Goal: Task Accomplishment & Management: Use online tool/utility

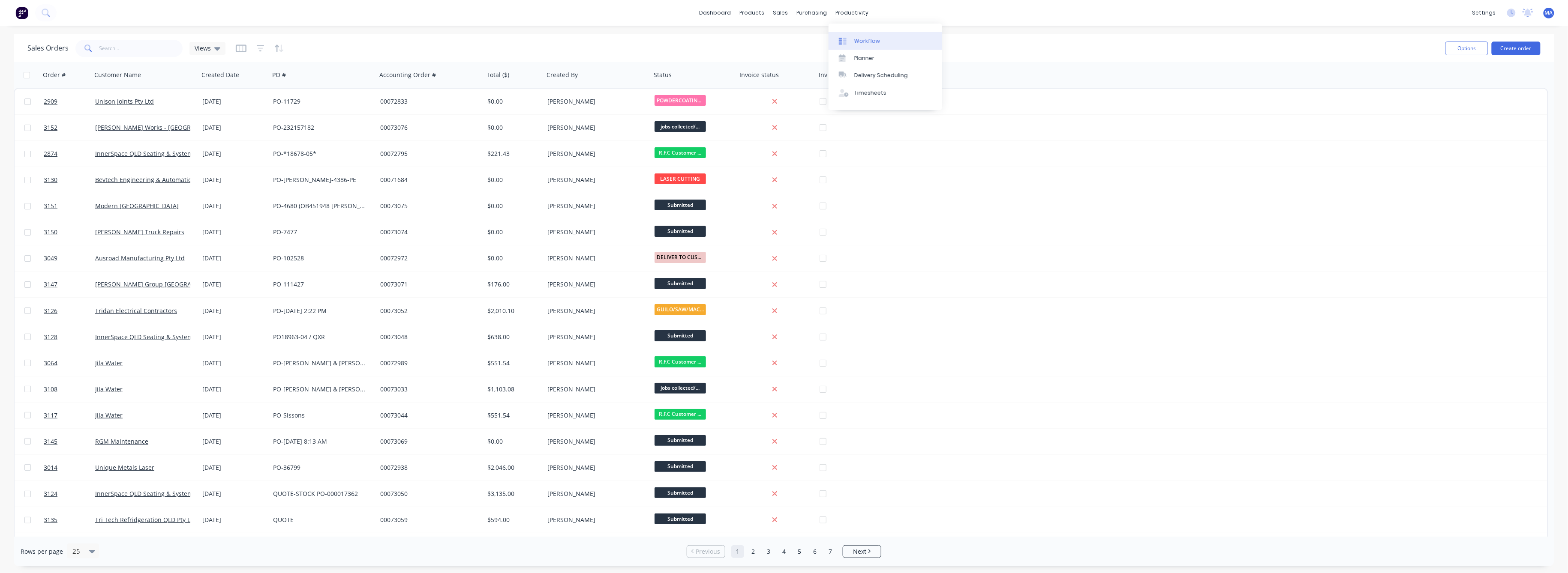
click at [865, 47] on link "Workflow" at bounding box center [885, 40] width 113 height 17
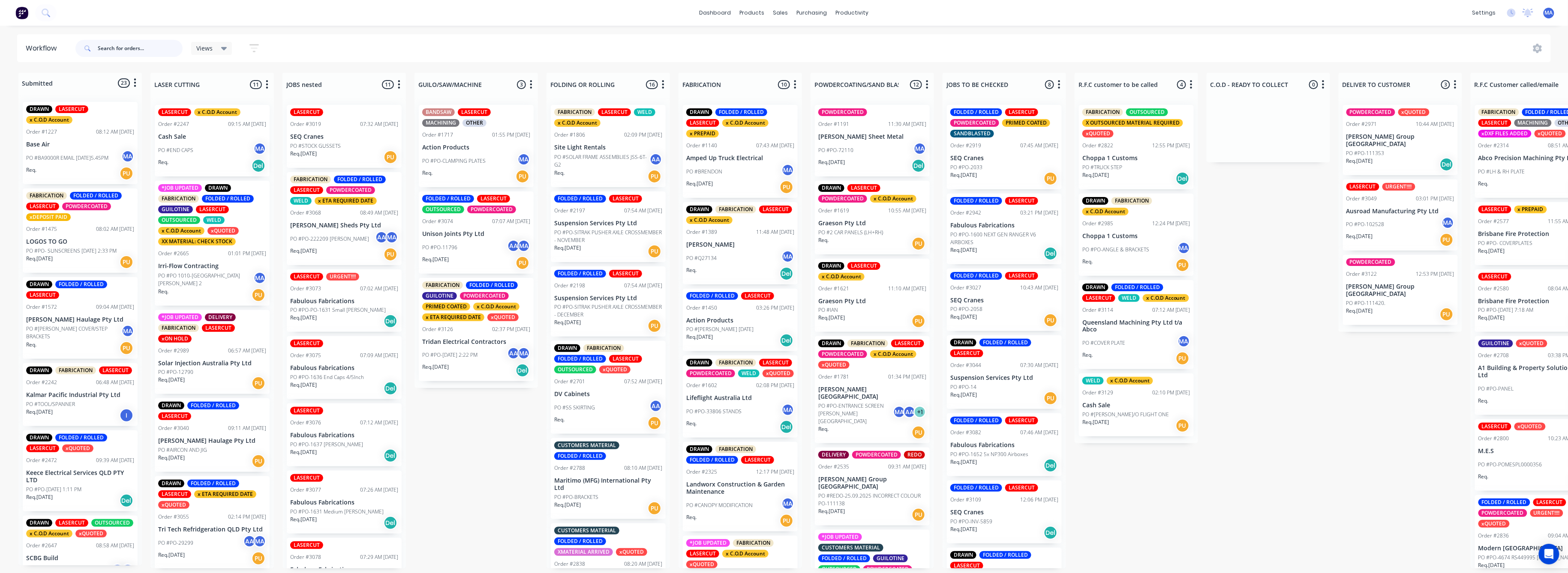
click at [158, 51] on input "text" at bounding box center [140, 48] width 85 height 17
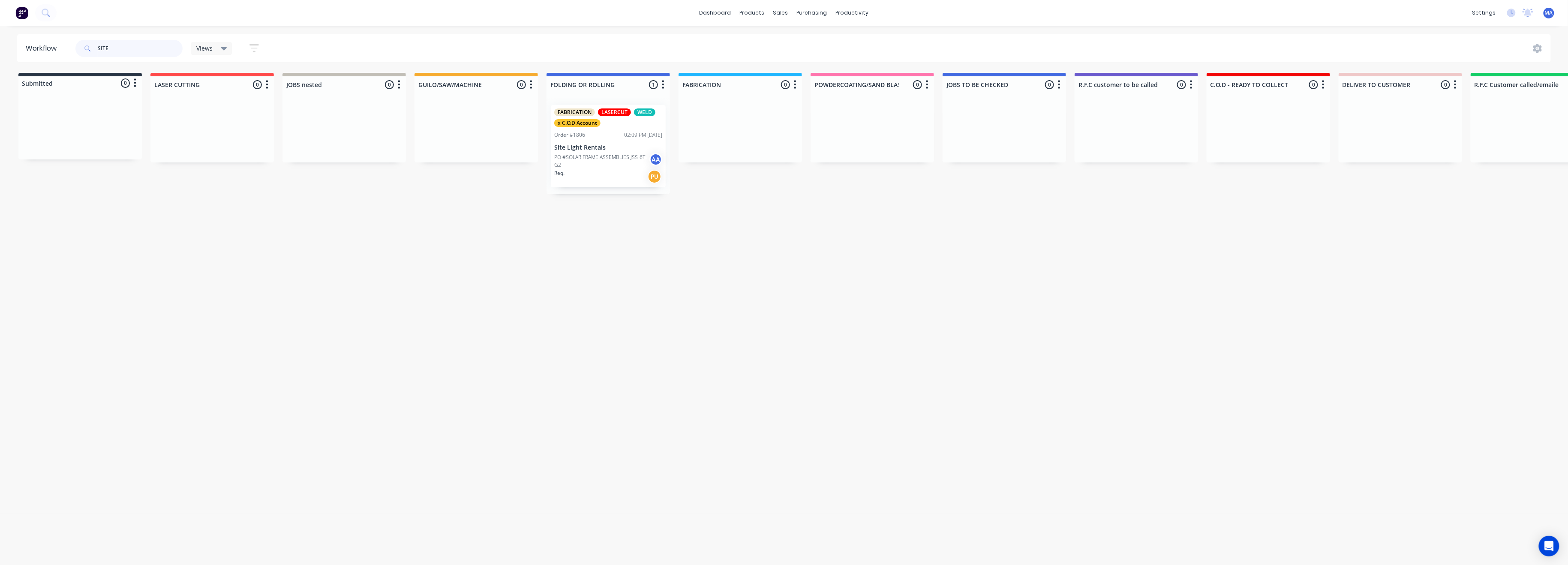
type input "SITE"
click at [605, 126] on div "FABRICATION LASERCUT WELD x C.O.D Account" at bounding box center [608, 117] width 108 height 18
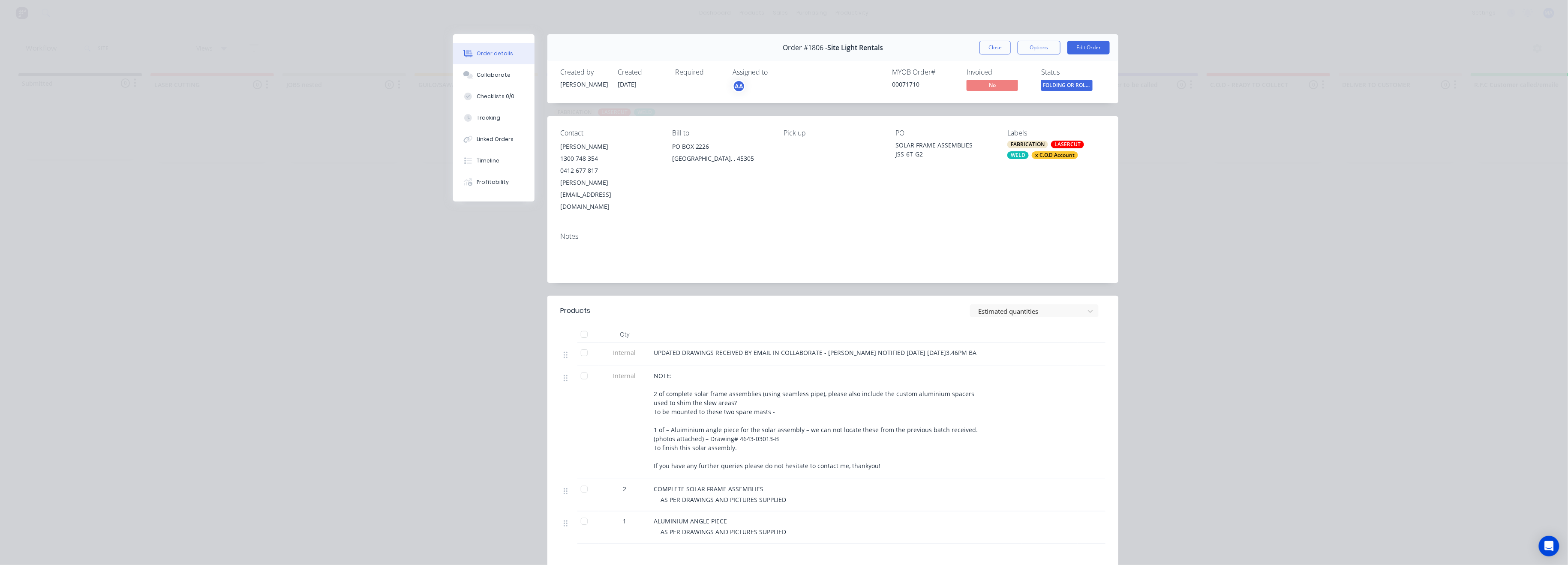
click at [534, 67] on div "Order details Collaborate Checklists 0/0 Tracking Linked Orders Timeline Profit…" at bounding box center [500, 118] width 94 height 167
click at [518, 69] on button "Collaborate" at bounding box center [493, 75] width 82 height 21
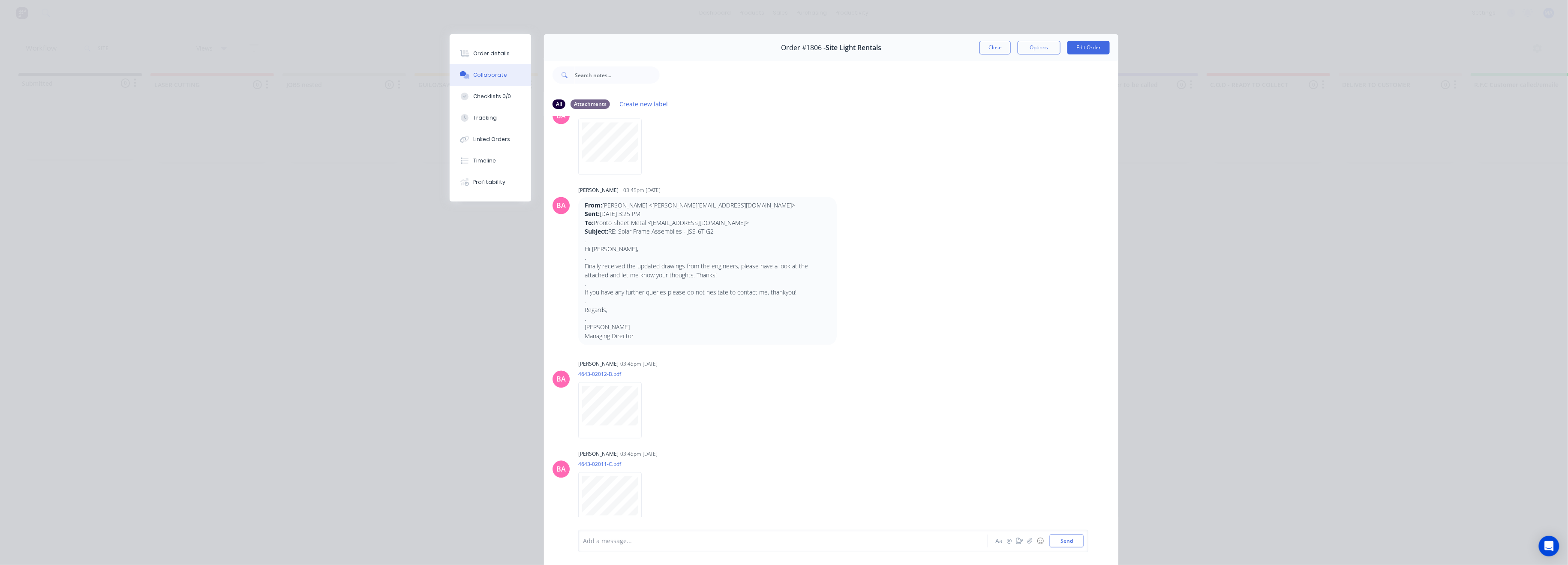
scroll to position [959, 0]
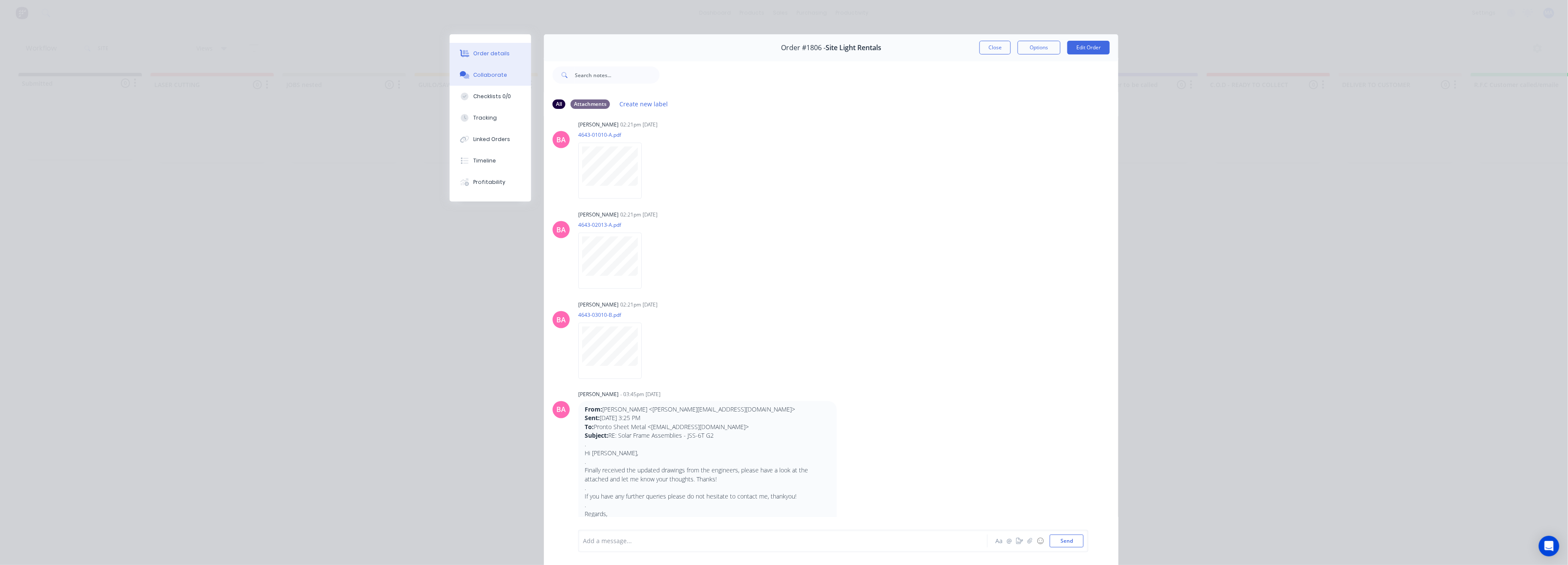
click at [485, 58] on button "Order details" at bounding box center [490, 54] width 82 height 21
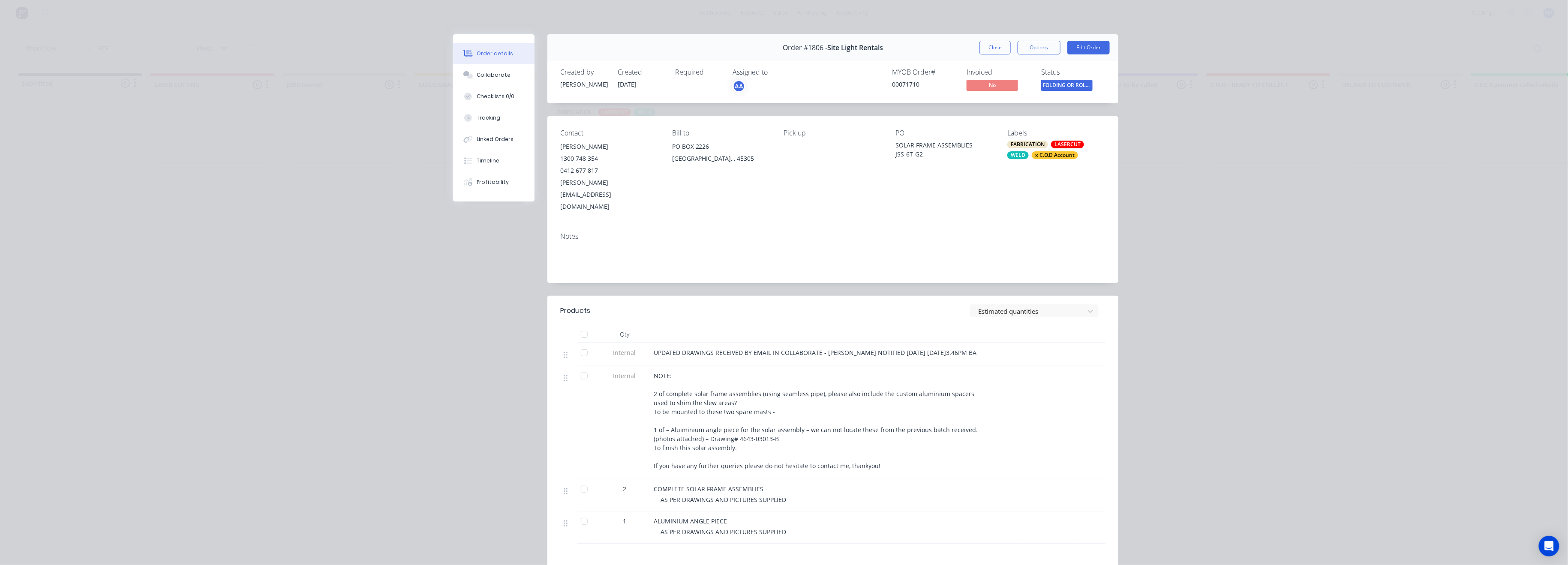
scroll to position [135, 0]
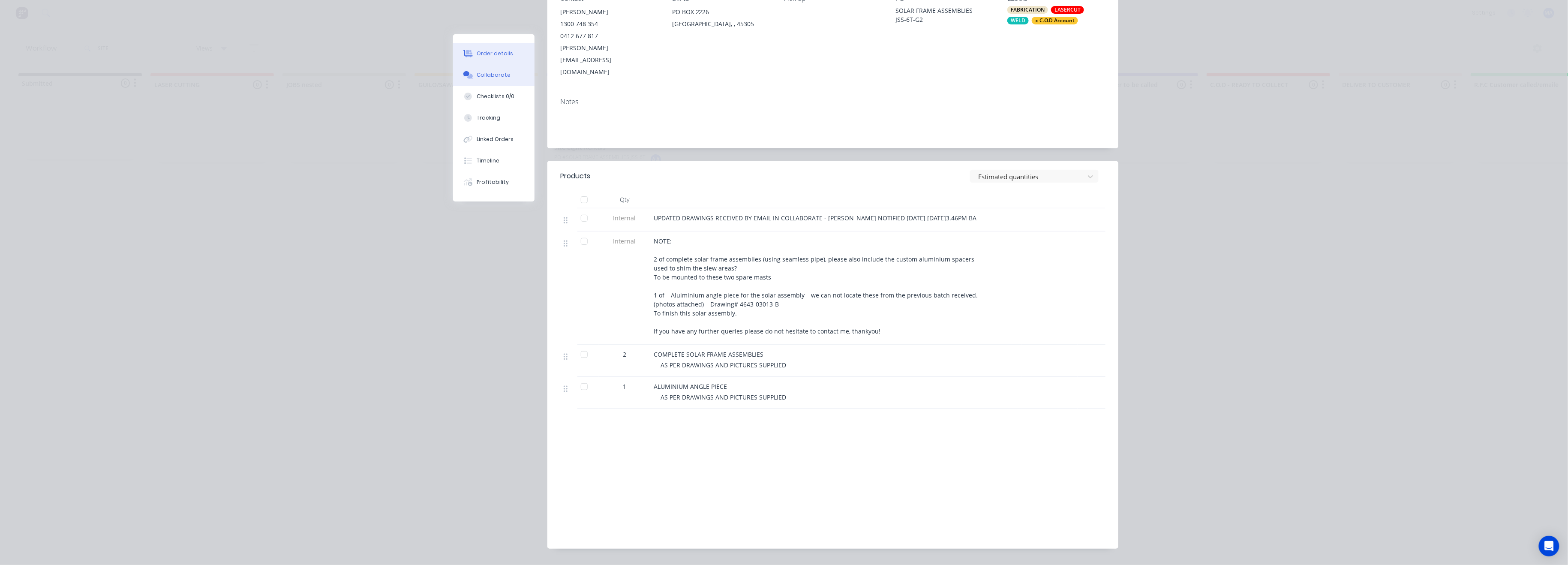
click at [508, 81] on button "Collaborate" at bounding box center [493, 75] width 82 height 21
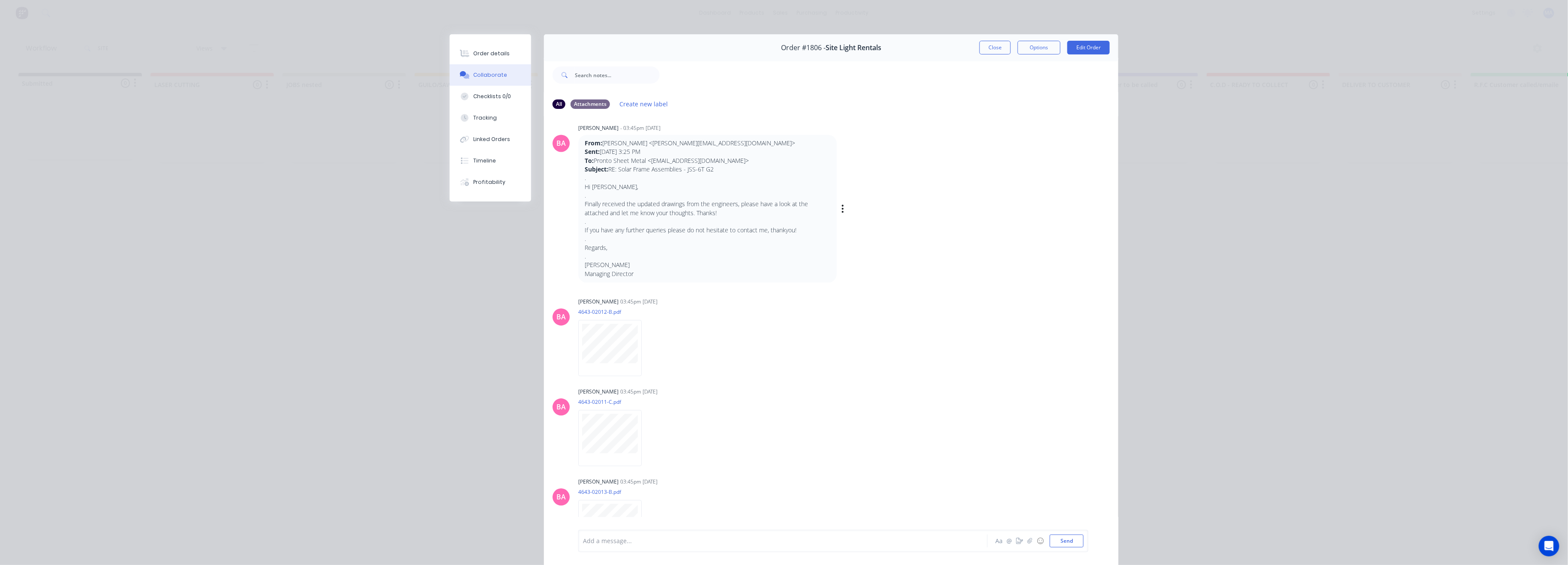
scroll to position [1142, 0]
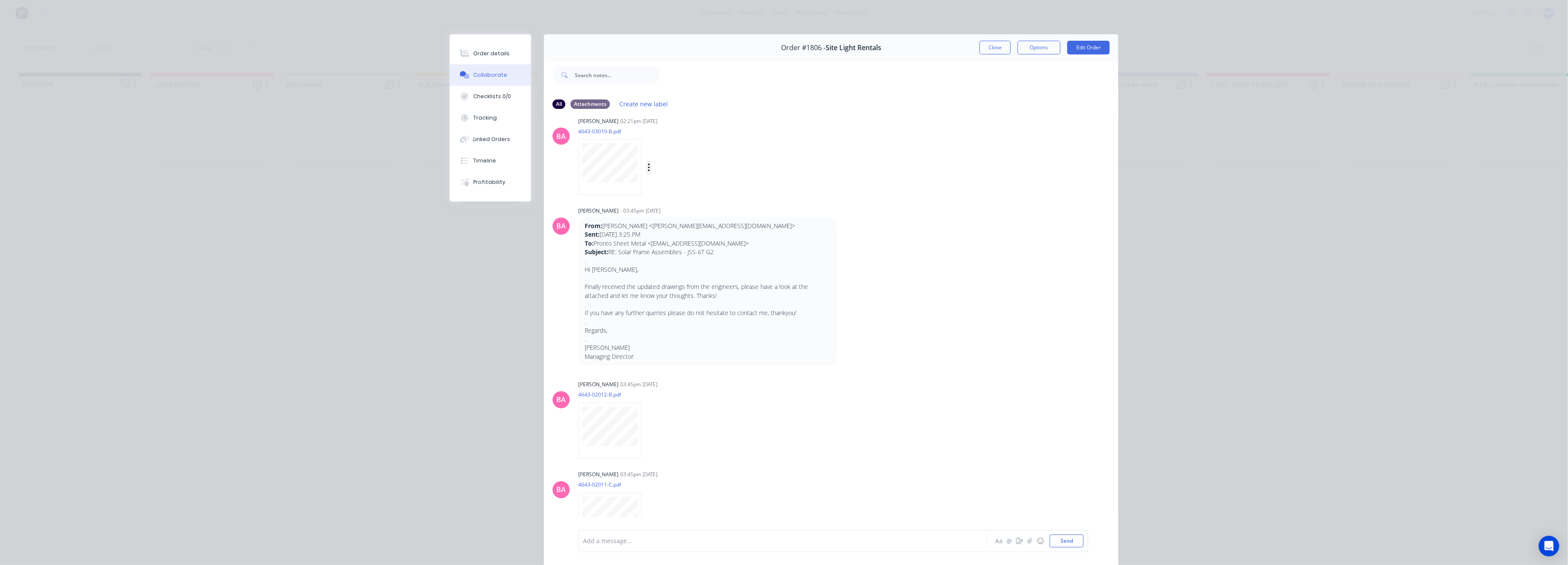
click at [648, 165] on icon "button" at bounding box center [649, 167] width 3 height 10
click at [676, 205] on button "Delete" at bounding box center [705, 209] width 96 height 19
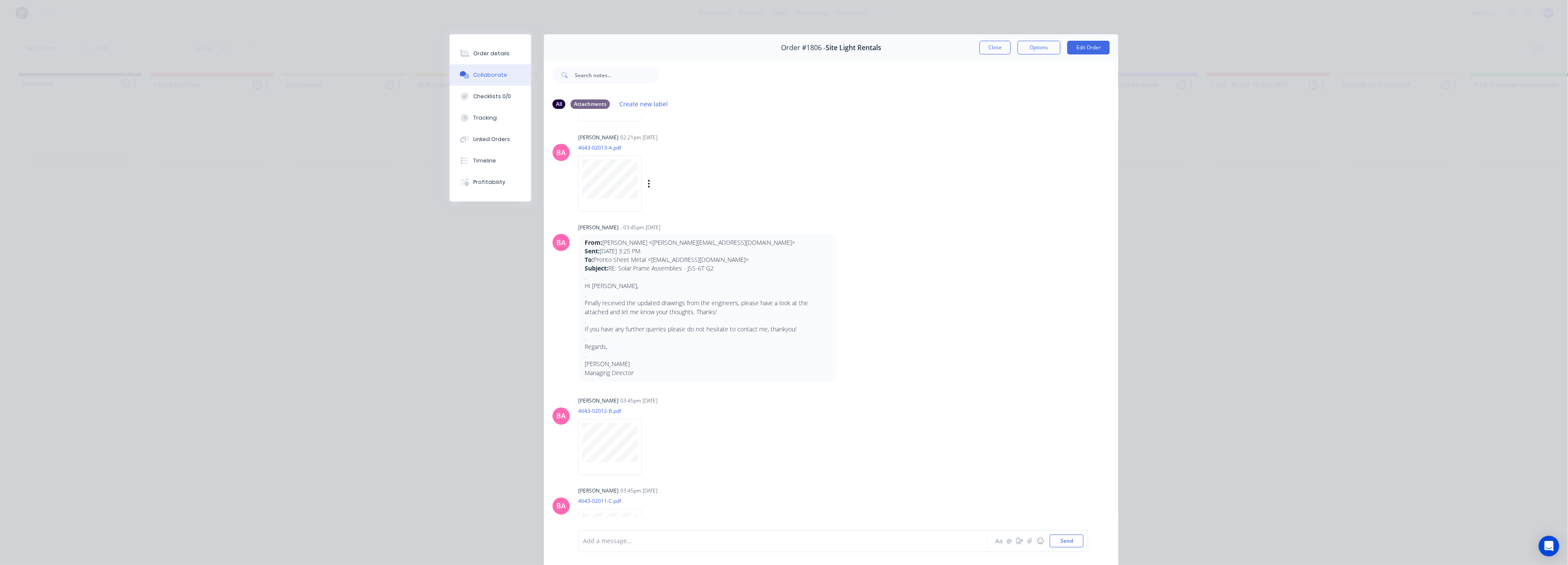
scroll to position [1028, 0]
click at [647, 186] on button "button" at bounding box center [649, 191] width 4 height 12
drag, startPoint x: 684, startPoint y: 229, endPoint x: 663, endPoint y: 196, distance: 39.1
click at [684, 230] on button "Delete" at bounding box center [705, 233] width 96 height 19
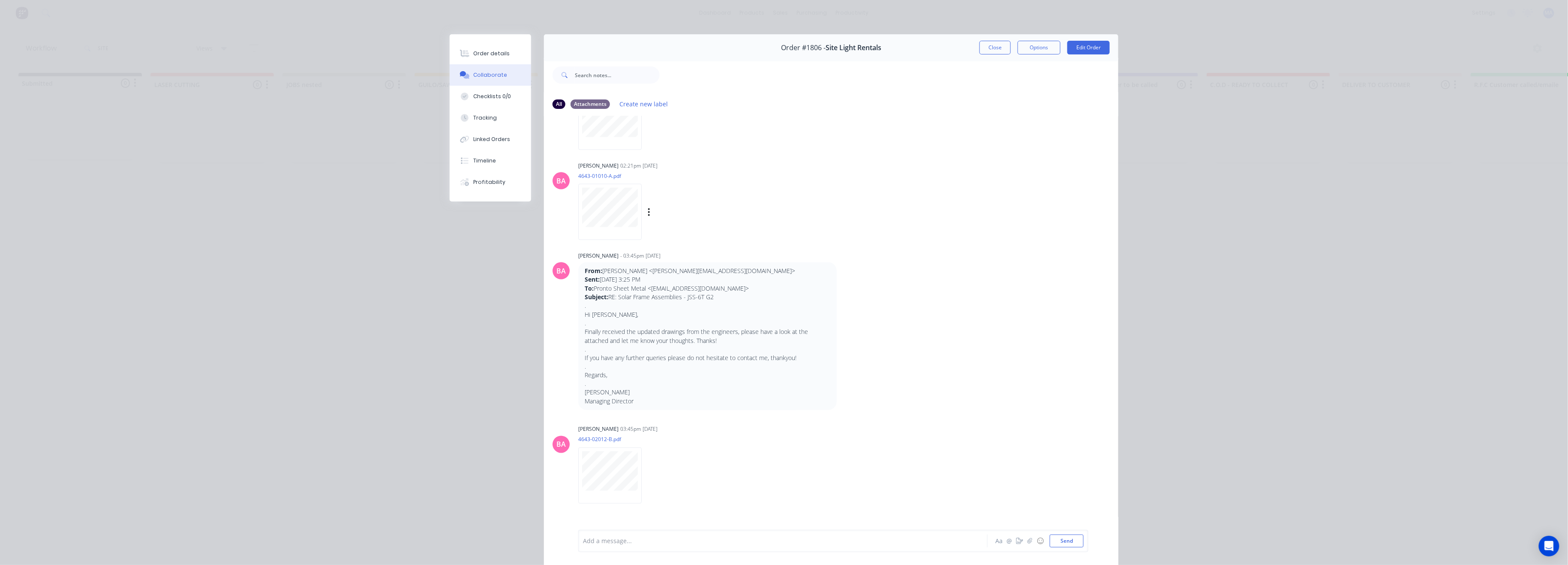
scroll to position [914, 0]
click at [638, 209] on div at bounding box center [611, 215] width 67 height 57
click at [649, 212] on div "Labels Download Delete" at bounding box center [693, 215] width 96 height 12
click at [647, 212] on div "Labels Download Delete" at bounding box center [693, 215] width 96 height 12
drag, startPoint x: 646, startPoint y: 212, endPoint x: 640, endPoint y: 214, distance: 6.3
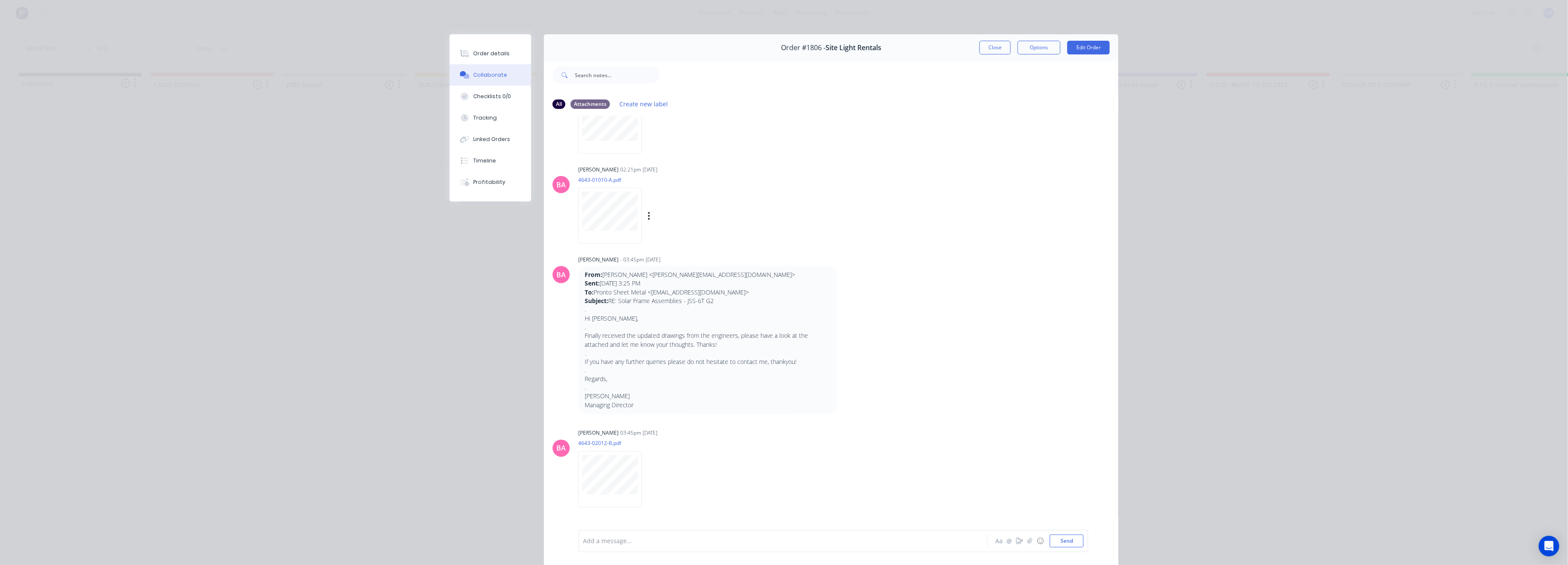
click at [640, 214] on div "Labels Download Delete" at bounding box center [657, 215] width 159 height 64
click at [648, 217] on icon "button" at bounding box center [649, 216] width 3 height 10
click at [664, 252] on button "Delete" at bounding box center [705, 258] width 96 height 19
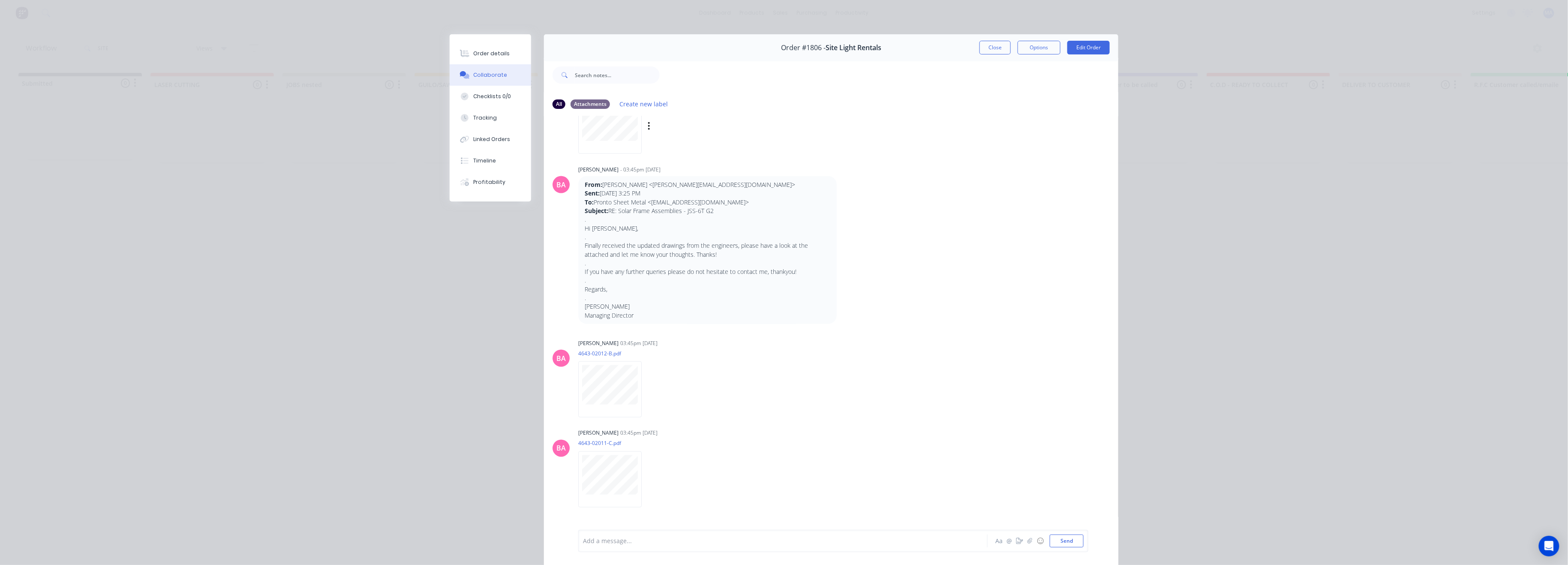
click at [646, 127] on div "Labels Download Delete" at bounding box center [693, 126] width 96 height 12
click at [648, 124] on icon "button" at bounding box center [649, 126] width 3 height 10
click at [668, 167] on button "Delete" at bounding box center [705, 168] width 96 height 19
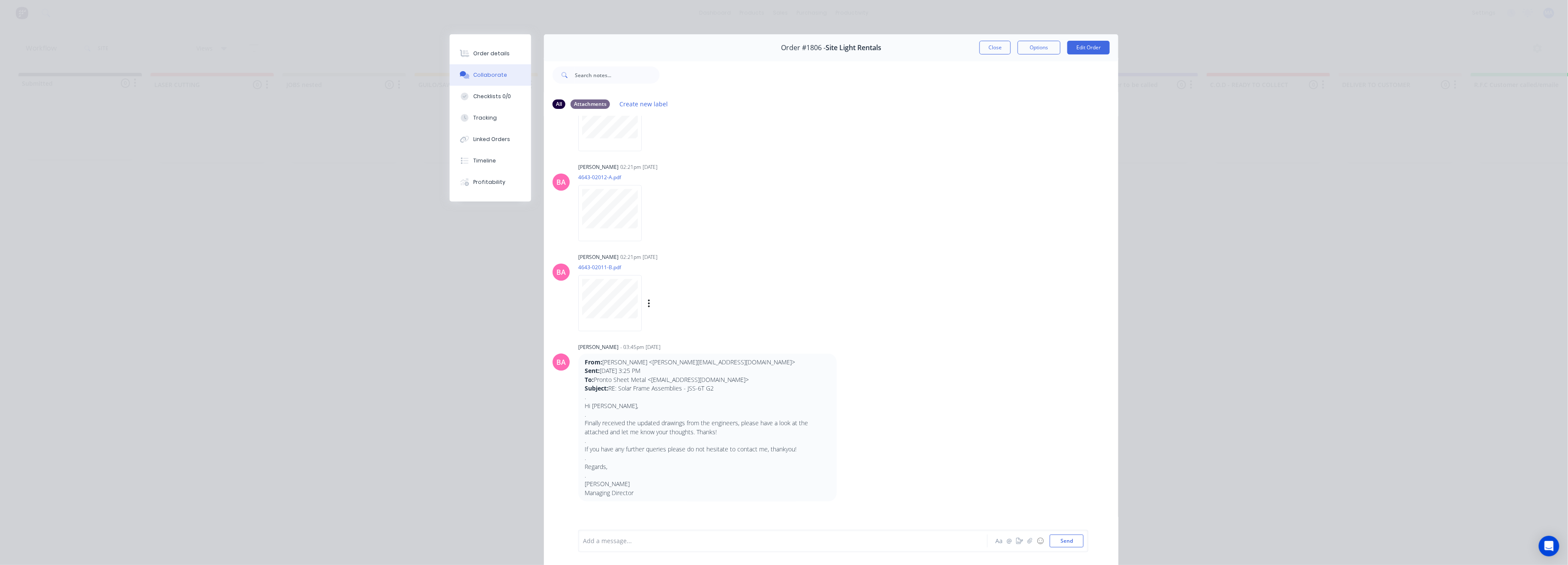
scroll to position [628, 0]
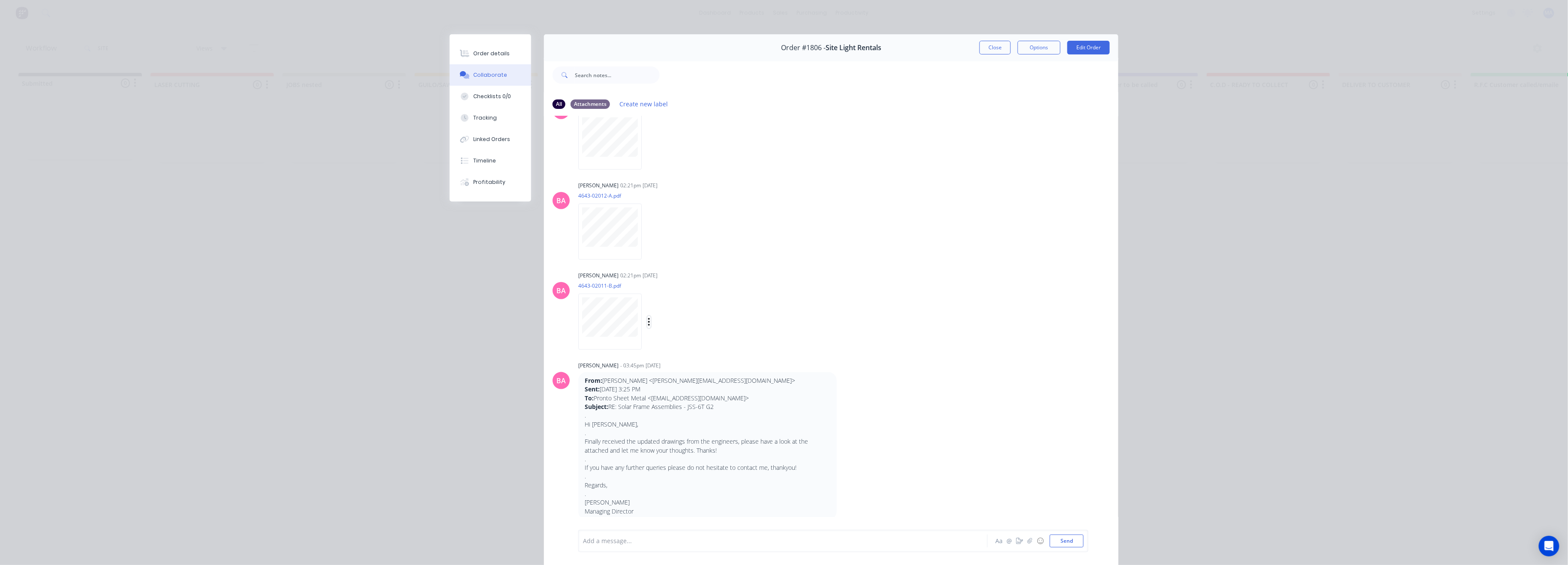
click at [648, 326] on icon "button" at bounding box center [649, 322] width 3 height 10
click at [666, 359] on button "Delete" at bounding box center [705, 364] width 96 height 19
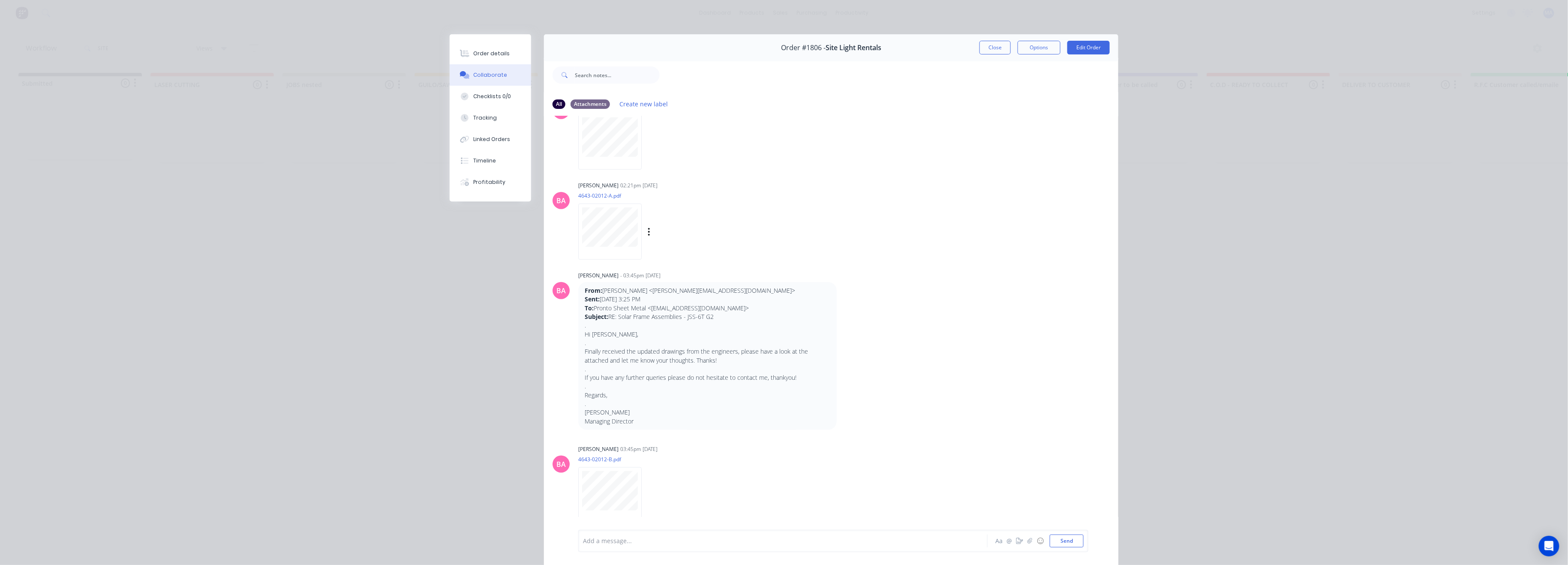
click at [647, 228] on div "Labels Download Delete" at bounding box center [693, 232] width 96 height 12
click at [646, 228] on div "Labels Download Delete" at bounding box center [693, 232] width 96 height 12
click at [647, 228] on button "button" at bounding box center [649, 232] width 4 height 12
click at [703, 271] on button "Delete" at bounding box center [705, 274] width 96 height 19
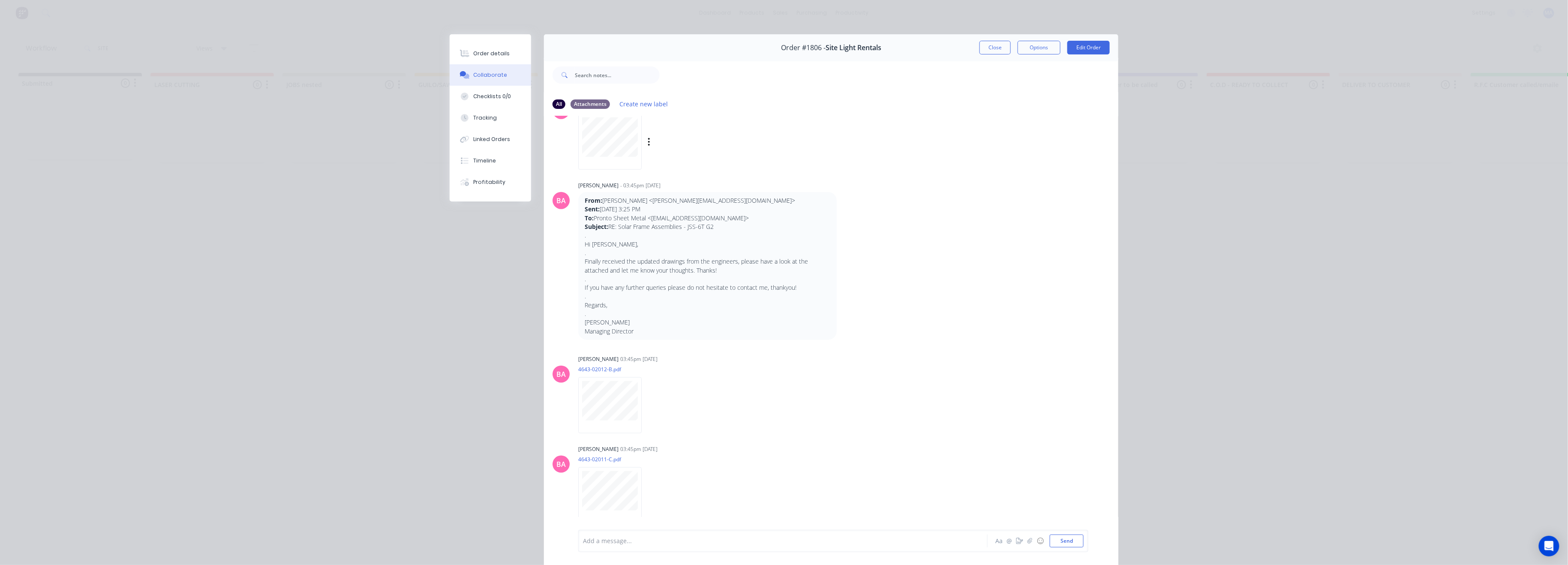
click at [645, 143] on div "Labels Download Delete" at bounding box center [693, 141] width 96 height 12
click at [648, 143] on icon "button" at bounding box center [649, 142] width 3 height 10
click at [662, 184] on button "Delete" at bounding box center [705, 184] width 96 height 19
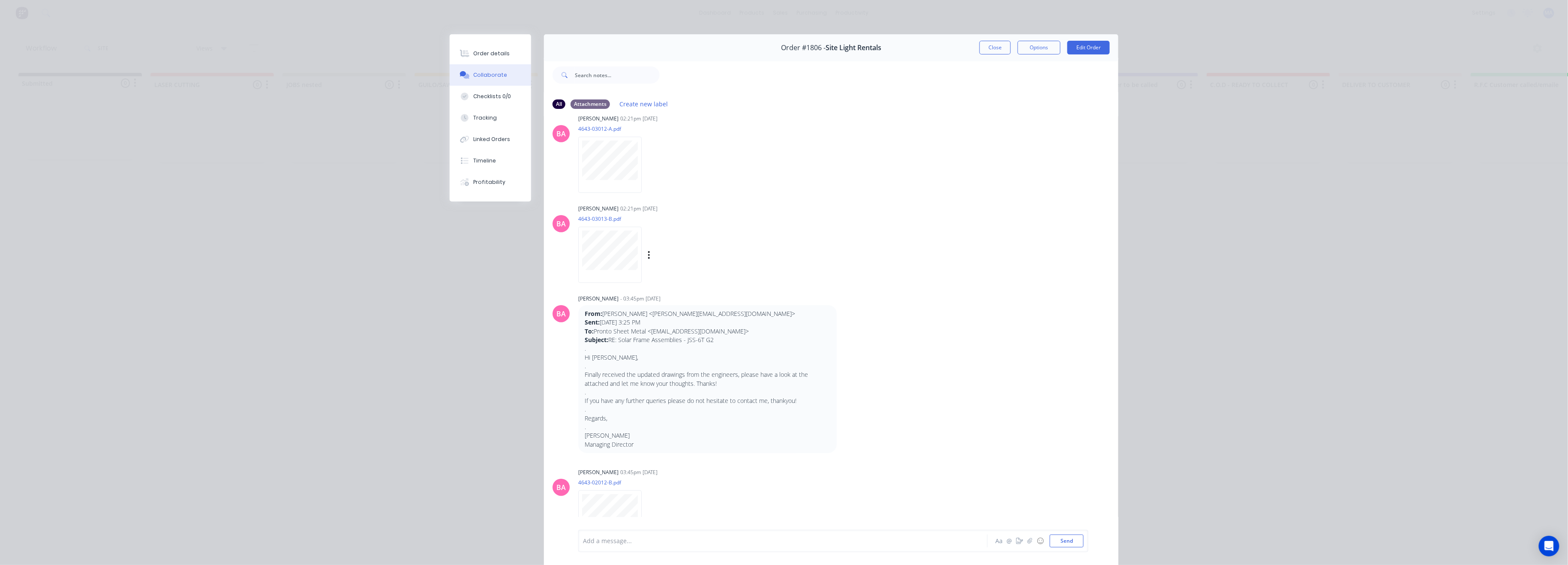
scroll to position [285, 0]
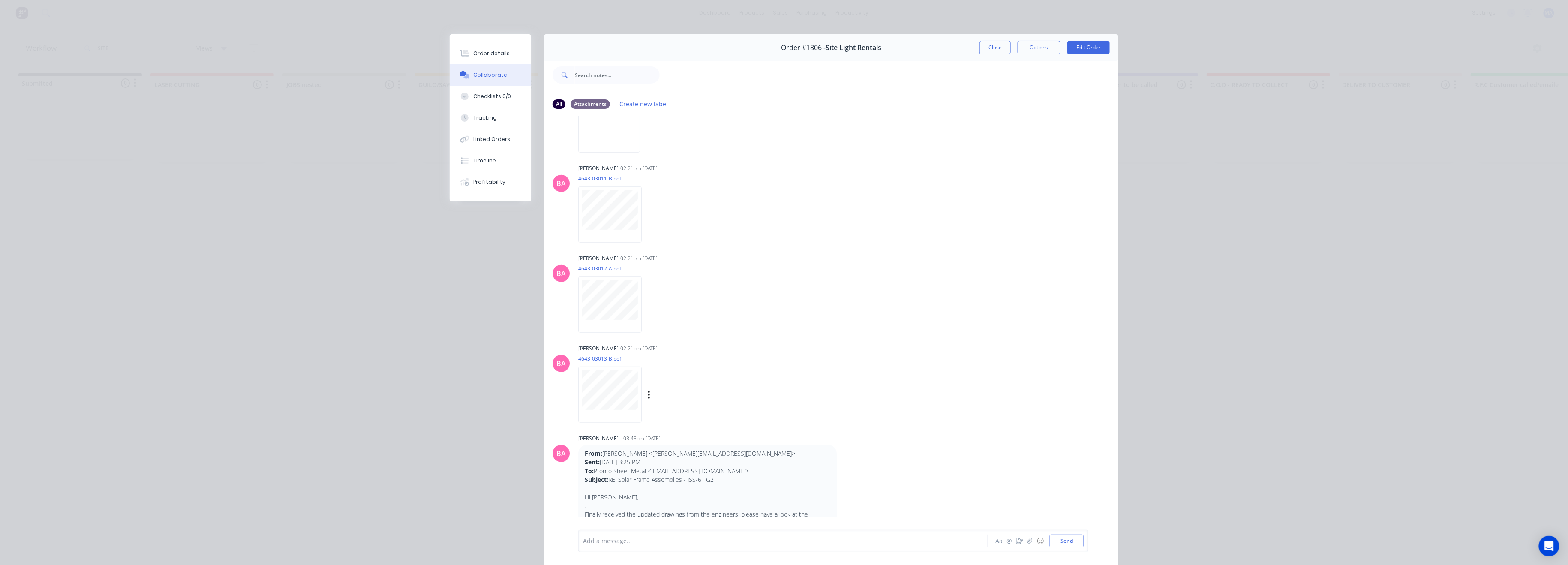
click at [645, 392] on div "Labels Download Delete" at bounding box center [693, 394] width 96 height 12
click at [648, 392] on icon "button" at bounding box center [649, 395] width 2 height 8
click at [0, 0] on button "Delete" at bounding box center [0, 0] width 0 height 0
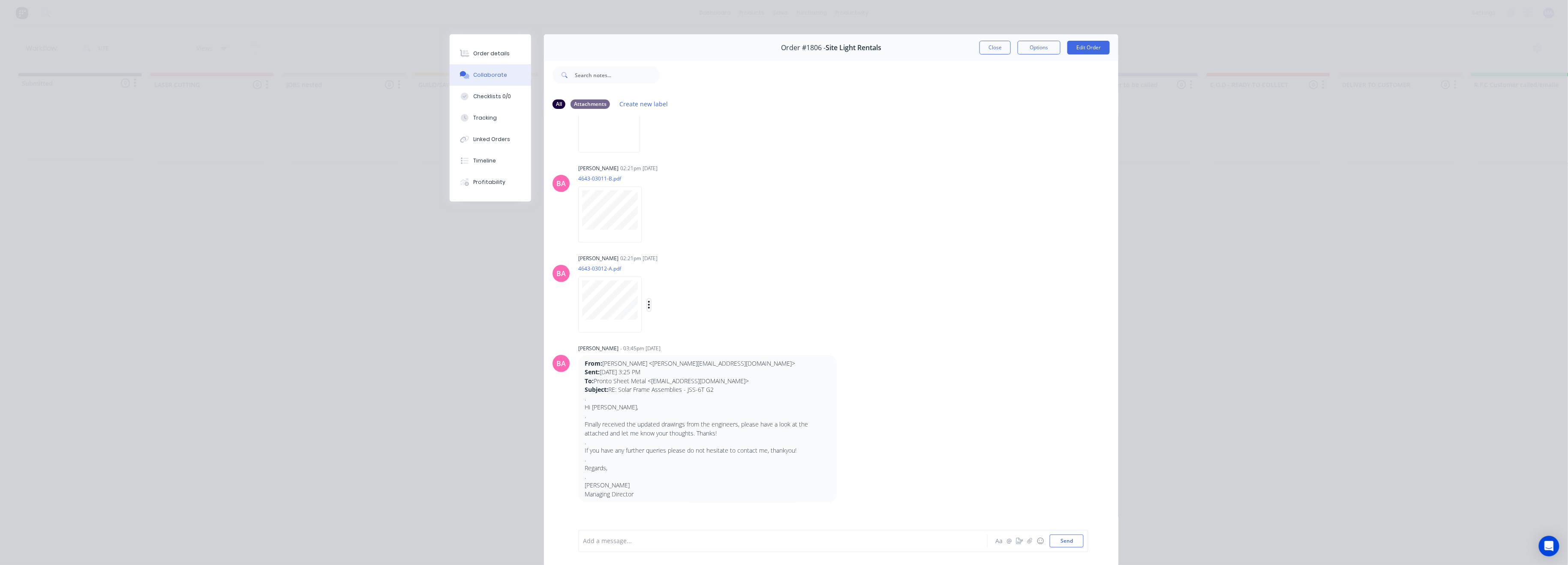
click at [648, 307] on icon "button" at bounding box center [649, 305] width 3 height 10
click at [665, 351] on button "Delete" at bounding box center [705, 347] width 96 height 19
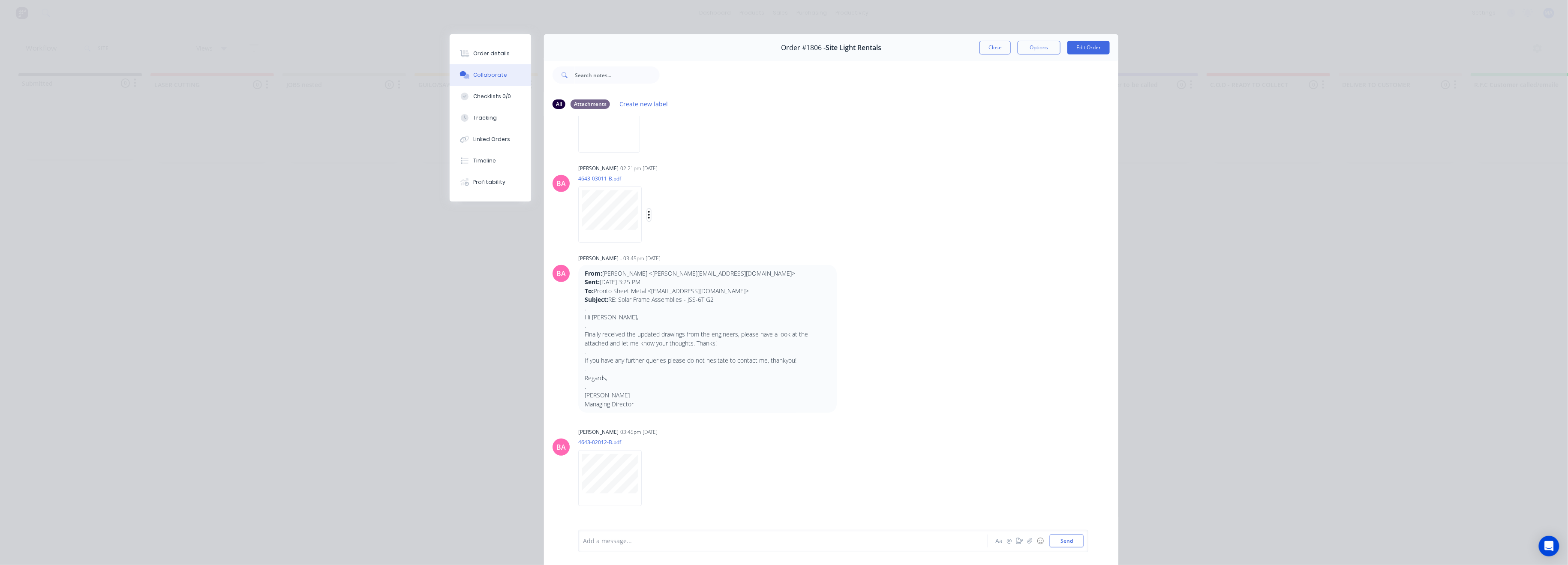
click at [646, 213] on div "Labels Download Delete" at bounding box center [693, 214] width 96 height 12
click at [648, 211] on div "Labels Download Delete" at bounding box center [693, 214] width 96 height 12
click at [647, 211] on div "Labels Download Delete" at bounding box center [693, 214] width 96 height 12
drag, startPoint x: 645, startPoint y: 211, endPoint x: 650, endPoint y: 221, distance: 11.2
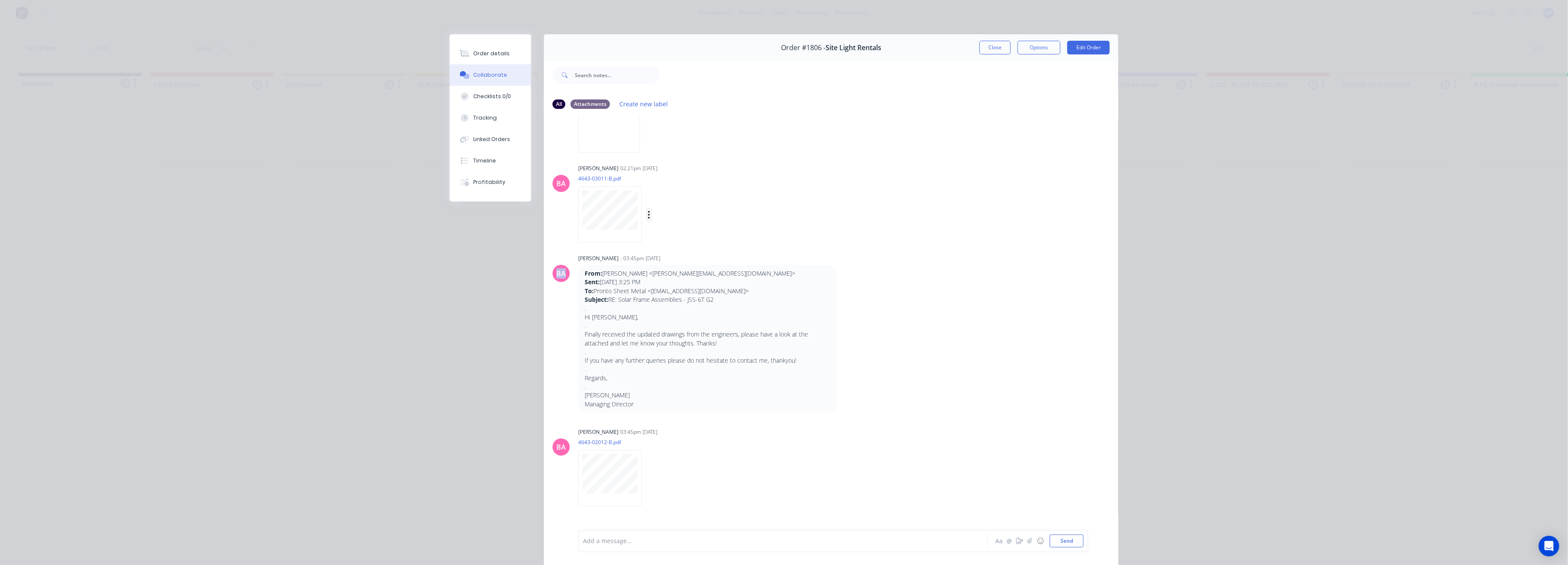
click at [648, 211] on icon "button" at bounding box center [649, 214] width 2 height 8
click at [0, 0] on button "Delete" at bounding box center [0, 0] width 0 height 0
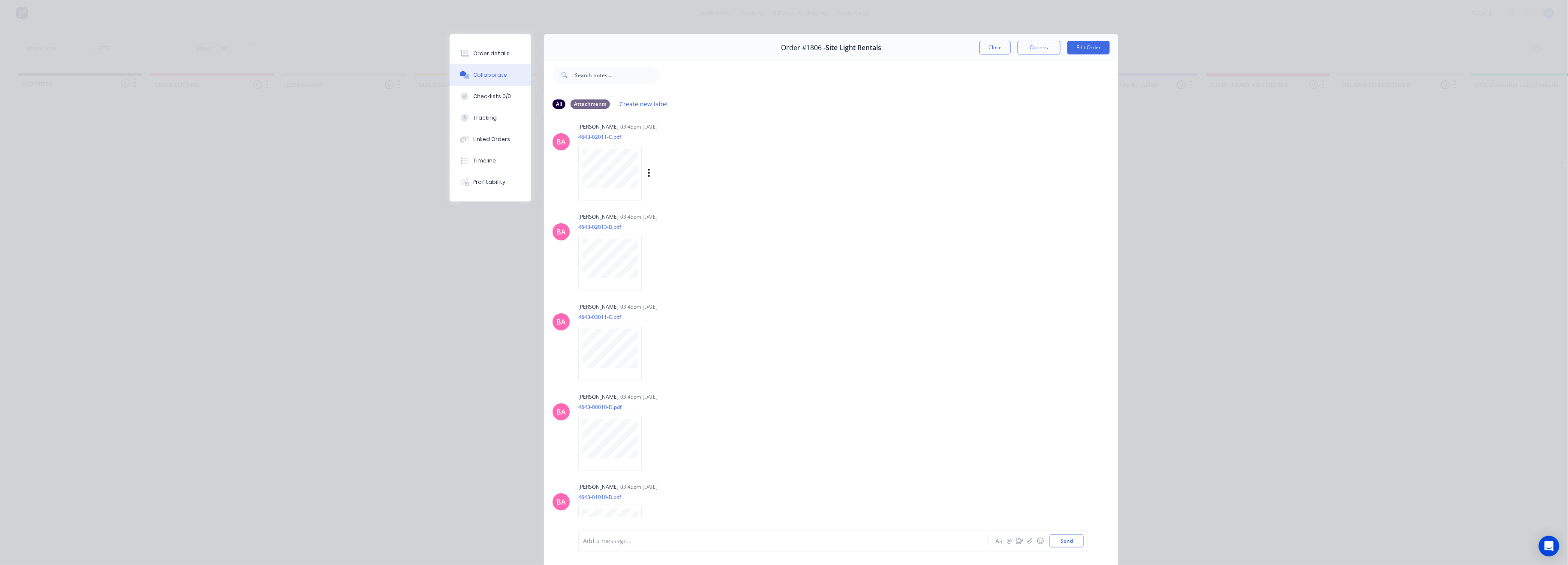
scroll to position [573, 0]
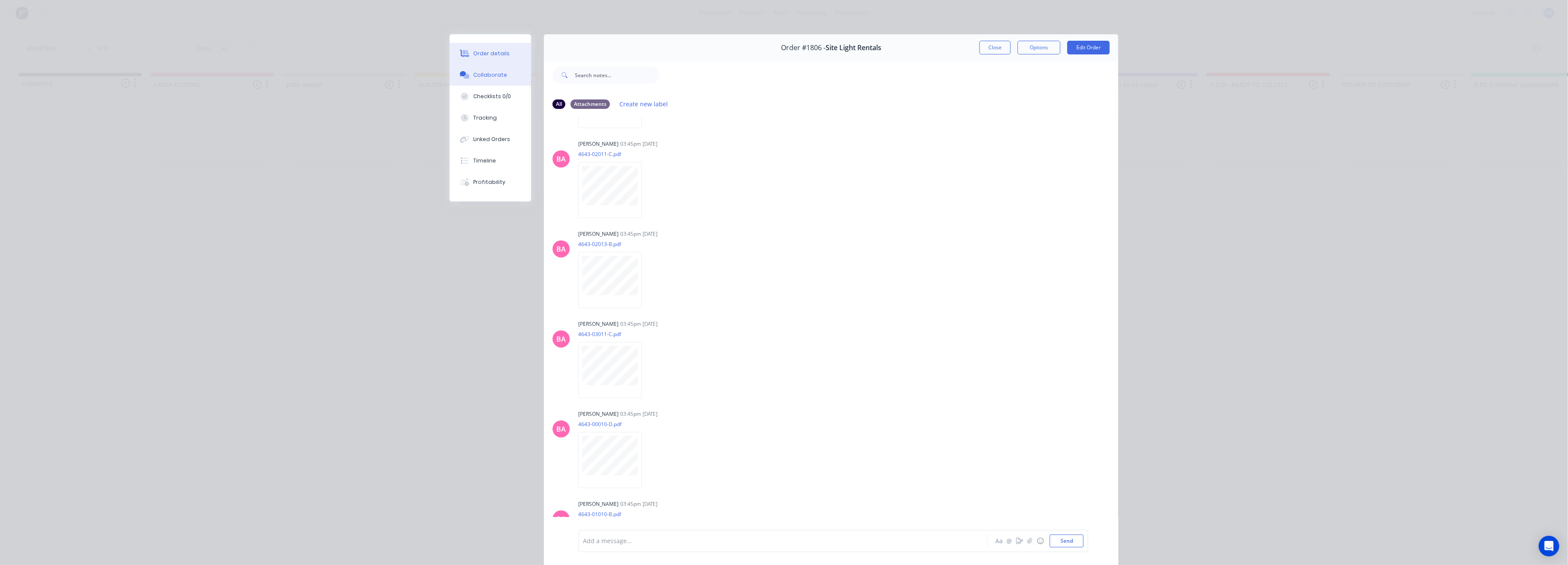
click at [519, 48] on button "Order details" at bounding box center [490, 54] width 82 height 21
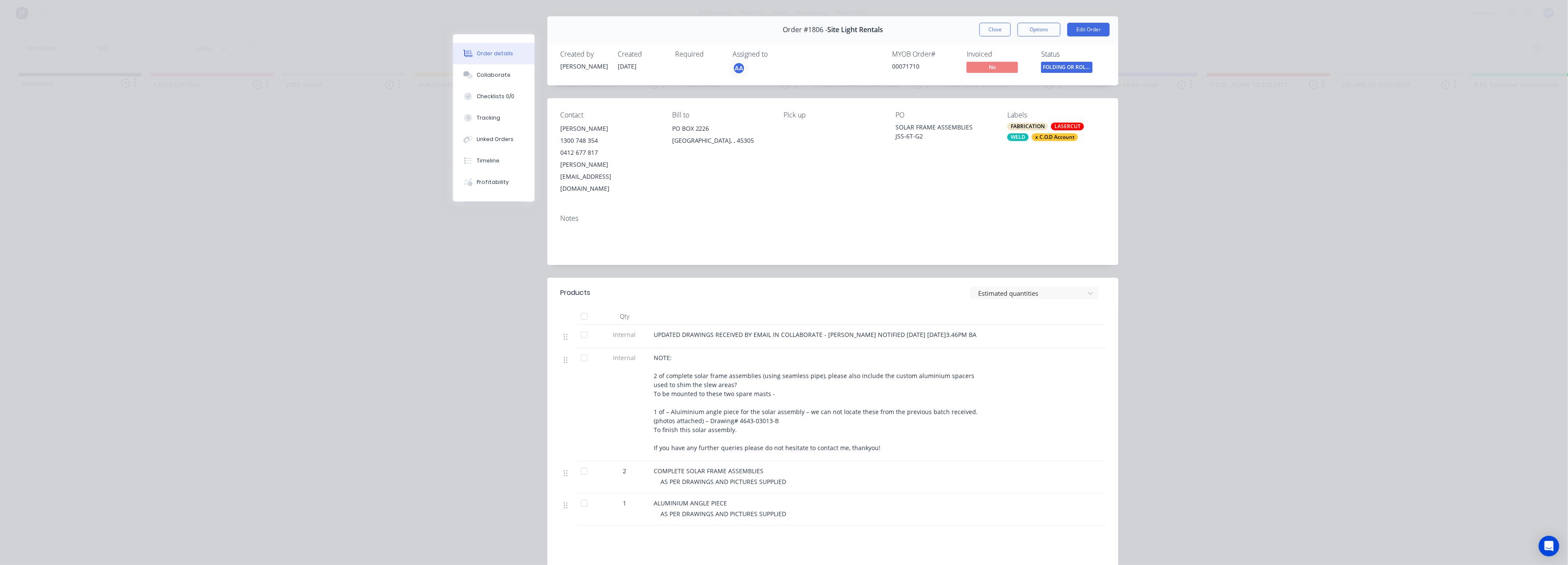
scroll to position [0, 0]
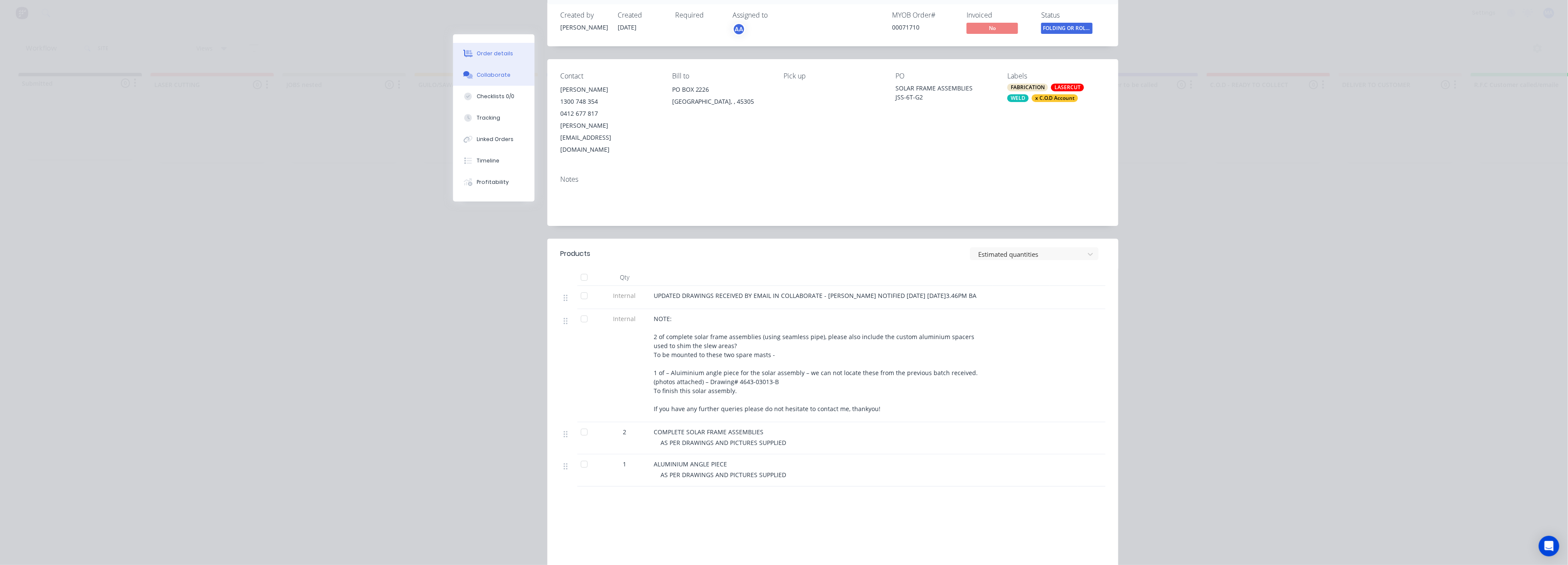
click at [498, 76] on div "Collaborate" at bounding box center [493, 75] width 34 height 8
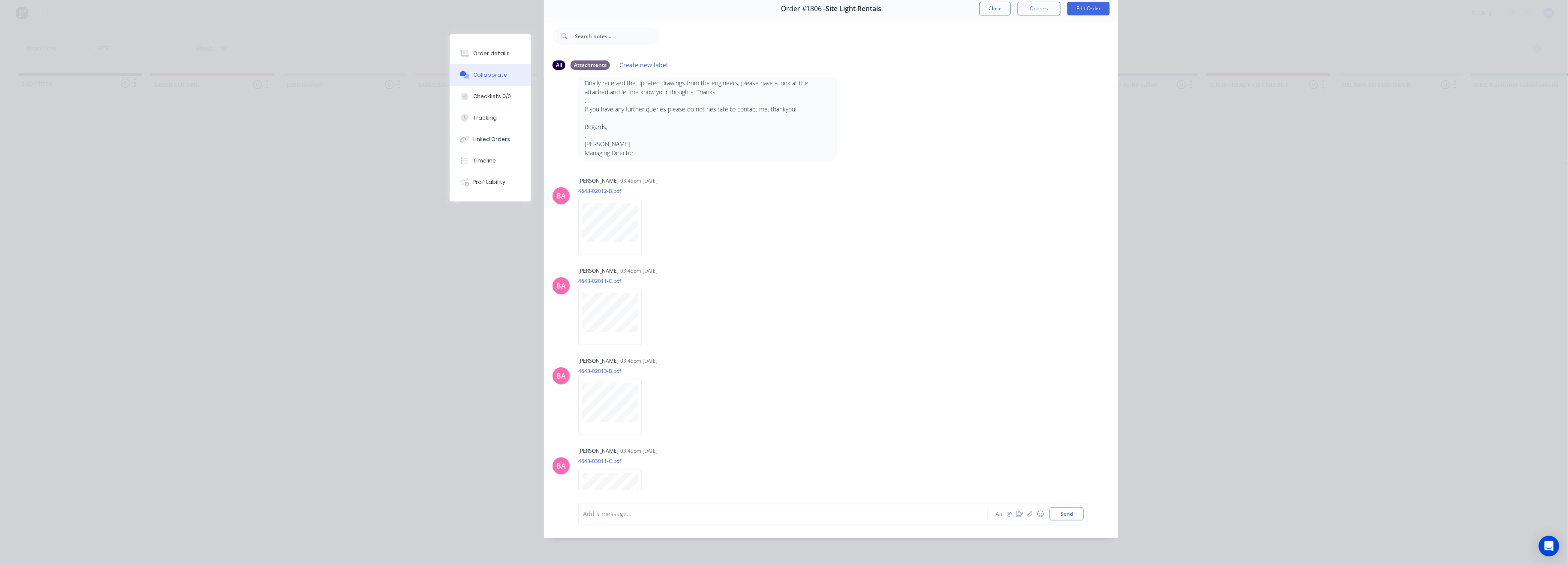
scroll to position [288, 0]
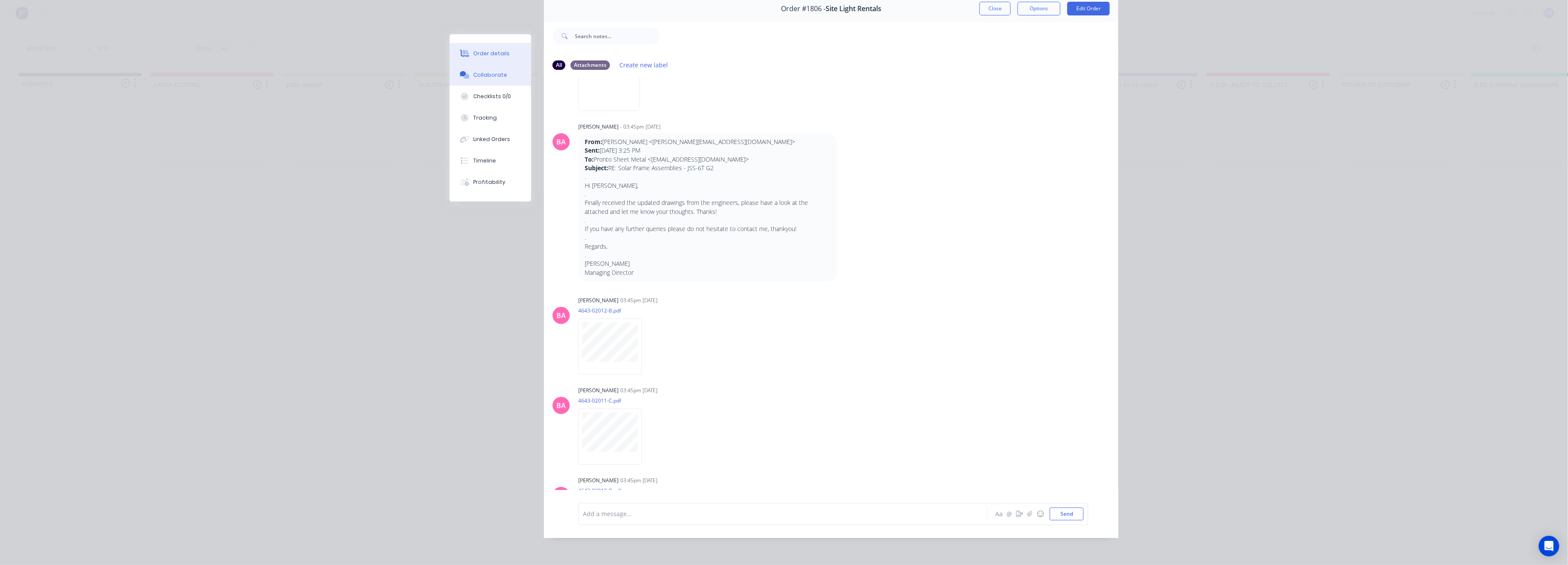
click at [488, 61] on button "Order details" at bounding box center [490, 54] width 82 height 21
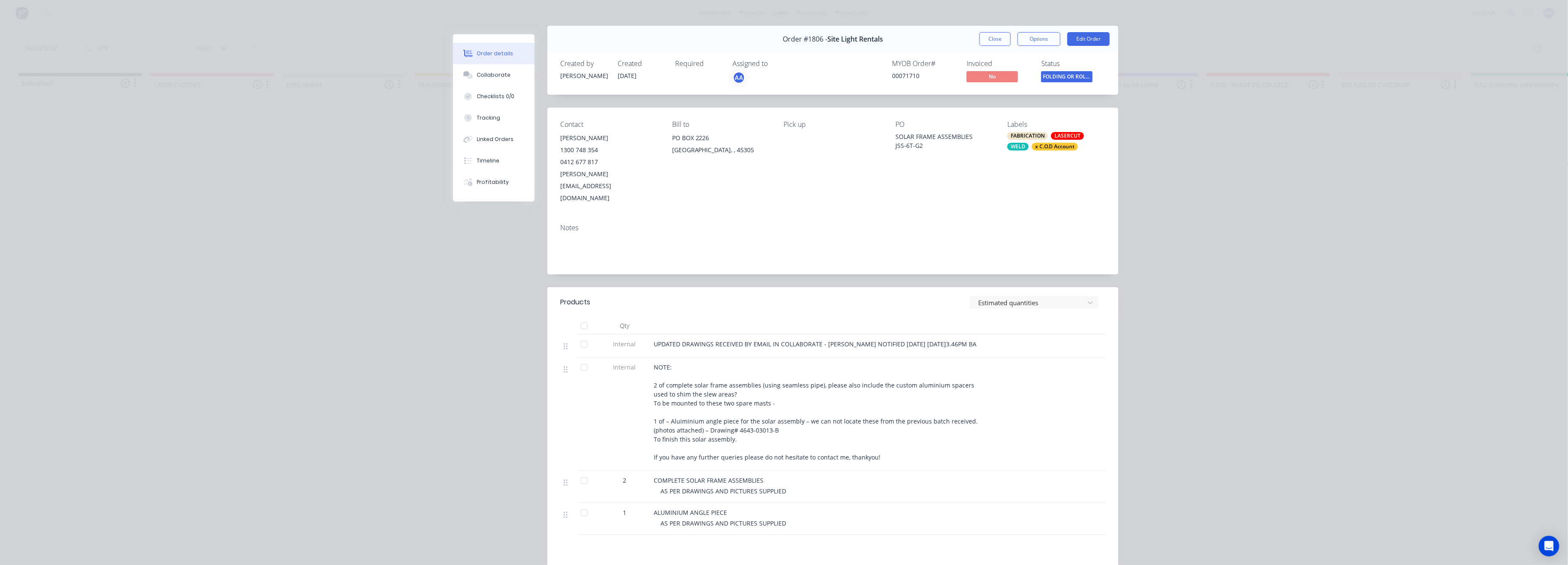
scroll to position [0, 0]
